Goal: Task Accomplishment & Management: Complete application form

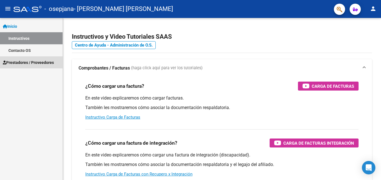
click at [14, 64] on span "Prestadores / Proveedores" at bounding box center [28, 62] width 51 height 6
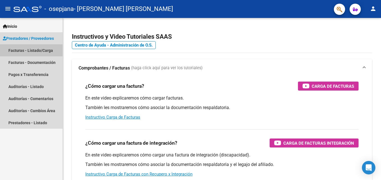
click at [16, 52] on link "Facturas - Listado/Carga" at bounding box center [31, 50] width 63 height 12
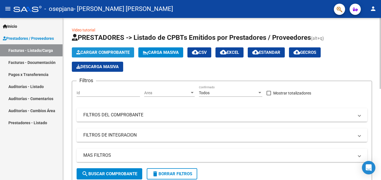
click at [91, 52] on span "Cargar Comprobante" at bounding box center [102, 52] width 53 height 5
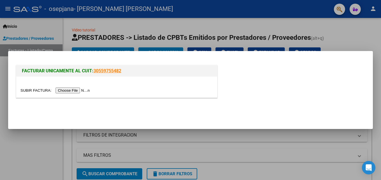
click at [67, 92] on input "file" at bounding box center [55, 90] width 71 height 6
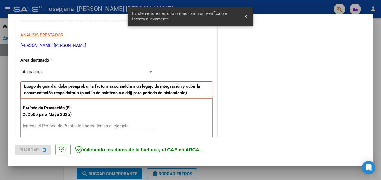
scroll to position [126, 0]
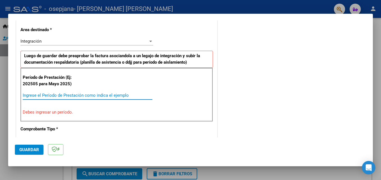
click at [85, 93] on input "Ingrese el Período de Prestación como indica el ejemplo" at bounding box center [88, 95] width 130 height 5
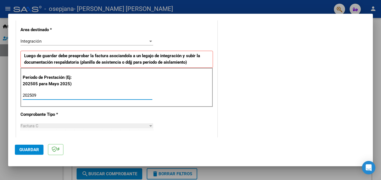
type input "202509"
click at [70, 39] on div "Integración" at bounding box center [84, 41] width 128 height 5
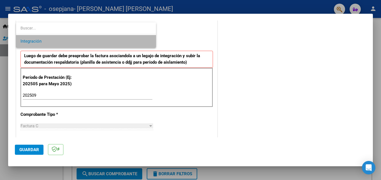
click at [70, 39] on span "Integración" at bounding box center [85, 41] width 131 height 13
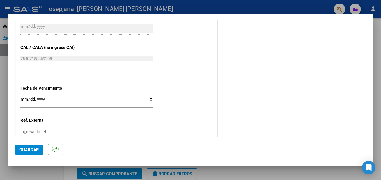
scroll to position [339, 0]
click at [22, 98] on input "Ingresar la fecha" at bounding box center [86, 100] width 133 height 9
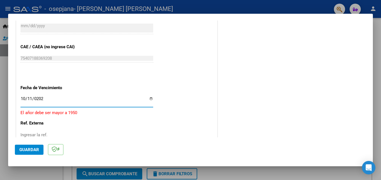
type input "[DATE]"
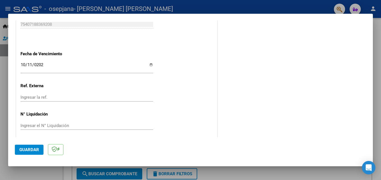
scroll to position [376, 0]
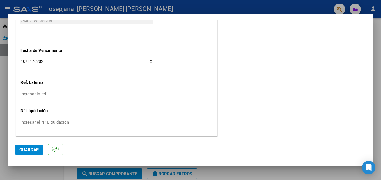
click at [27, 151] on span "Guardar" at bounding box center [29, 149] width 20 height 5
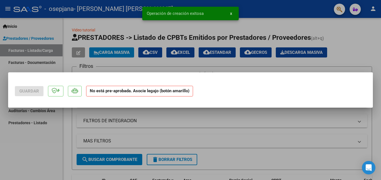
scroll to position [0, 0]
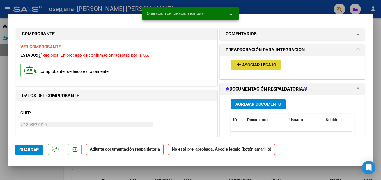
click at [251, 64] on span "Asociar Legajo" at bounding box center [259, 65] width 34 height 5
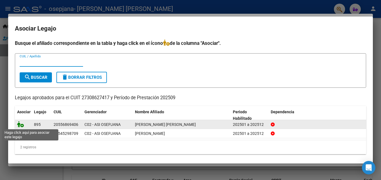
click at [22, 127] on icon at bounding box center [20, 124] width 7 height 6
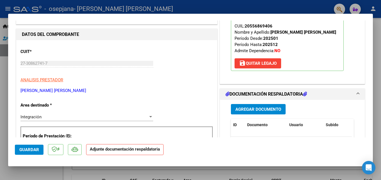
scroll to position [62, 0]
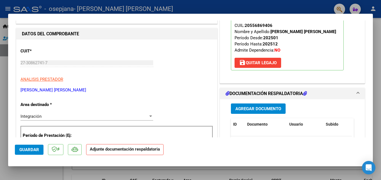
click at [262, 92] on h1 "DOCUMENTACIÓN RESPALDATORIA" at bounding box center [265, 93] width 81 height 7
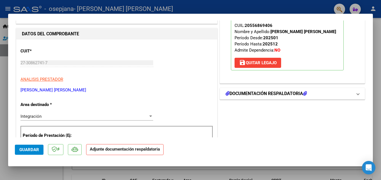
click at [262, 92] on h1 "DOCUMENTACIÓN RESPALDATORIA" at bounding box center [265, 93] width 81 height 7
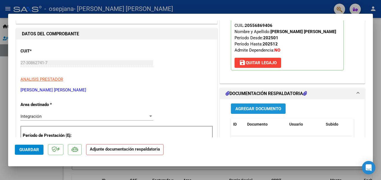
click at [246, 109] on span "Agregar Documento" at bounding box center [258, 108] width 46 height 5
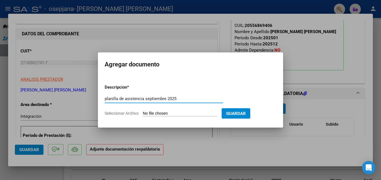
type input "planilla de asistencia septiembre 2025"
click at [208, 110] on form "Descripcion * planilla de asistencia [DATE] Escriba aquí una descripcion Selecc…" at bounding box center [191, 100] width 172 height 41
click at [177, 114] on input "Seleccionar Archivo" at bounding box center [180, 113] width 74 height 5
type input "C:\fakepath\PA [PERSON_NAME] [DATE].pdf"
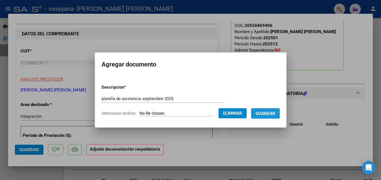
click at [265, 110] on button "Guardar" at bounding box center [265, 113] width 29 height 10
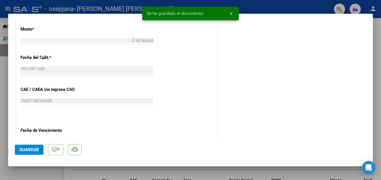
scroll to position [305, 0]
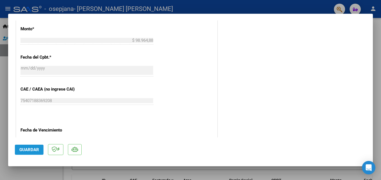
click at [30, 150] on span "Guardar" at bounding box center [29, 149] width 20 height 5
click at [206, 6] on div at bounding box center [190, 90] width 381 height 180
type input "$ 0,00"
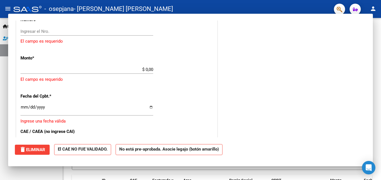
scroll to position [325, 0]
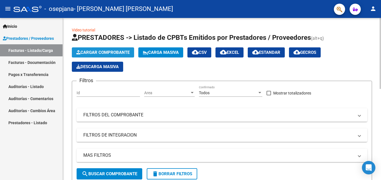
click at [87, 50] on button "Cargar Comprobante" at bounding box center [103, 52] width 62 height 10
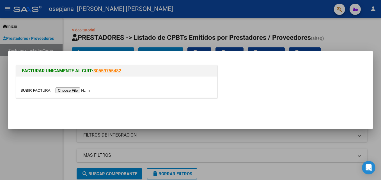
click at [79, 92] on input "file" at bounding box center [55, 90] width 71 height 6
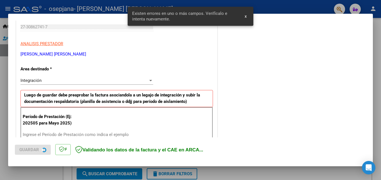
scroll to position [126, 0]
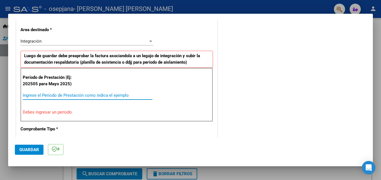
click at [59, 96] on input "Ingrese el Período de Prestación como indica el ejemplo" at bounding box center [88, 95] width 130 height 5
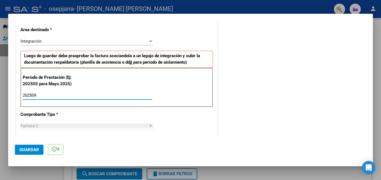
type input "202509"
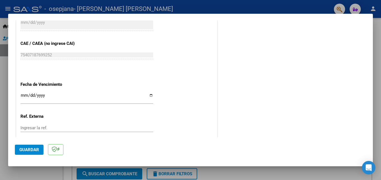
scroll to position [345, 0]
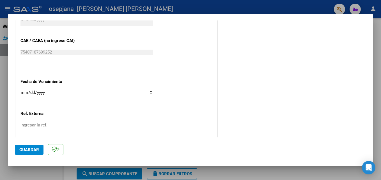
click at [23, 92] on input "Ingresar la fecha" at bounding box center [86, 94] width 133 height 9
type input "[DATE]"
click at [25, 149] on span "Guardar" at bounding box center [29, 149] width 20 height 5
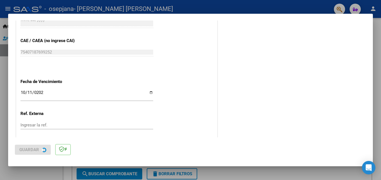
scroll to position [0, 0]
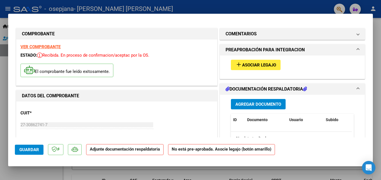
click at [248, 67] on span "Asociar Legajo" at bounding box center [259, 65] width 34 height 5
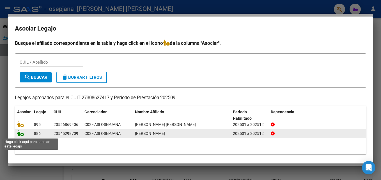
click at [17, 135] on icon at bounding box center [20, 133] width 7 height 6
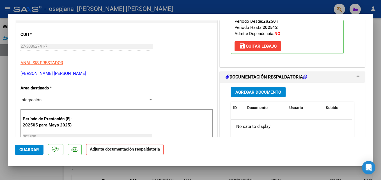
scroll to position [79, 0]
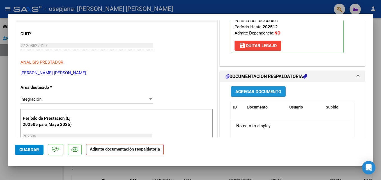
click at [253, 89] on span "Agregar Documento" at bounding box center [258, 91] width 46 height 5
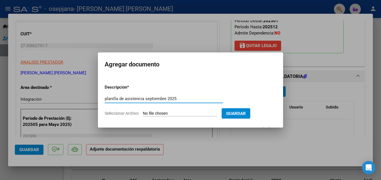
type input "planilla de asistencia septiembre 2025"
click at [162, 113] on input "Seleccionar Archivo" at bounding box center [180, 113] width 74 height 5
type input "C:\fakepath\PA Banega [DATE].pdf"
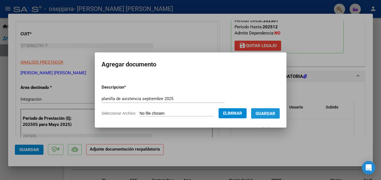
click at [266, 114] on span "Guardar" at bounding box center [265, 113] width 20 height 5
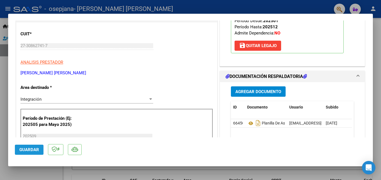
click at [21, 148] on span "Guardar" at bounding box center [29, 149] width 20 height 5
